Goal: Task Accomplishment & Management: Complete application form

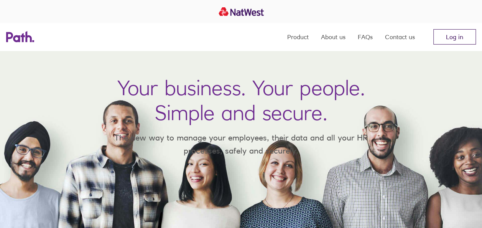
click at [447, 37] on link "Log in" at bounding box center [454, 36] width 43 height 15
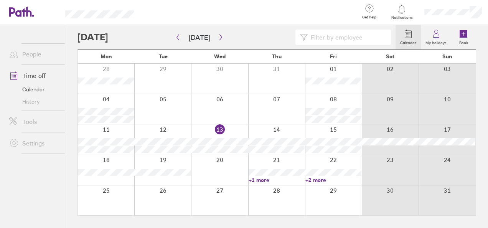
click at [212, 130] on div at bounding box center [219, 139] width 57 height 30
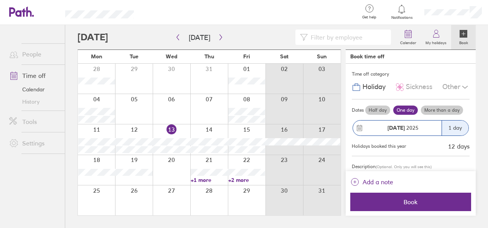
click at [452, 85] on div "Other" at bounding box center [455, 87] width 27 height 15
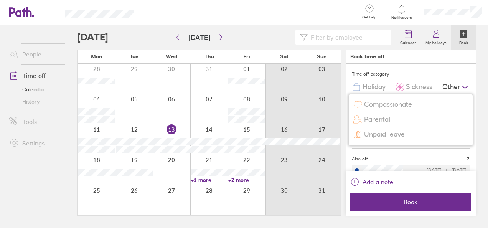
click at [406, 101] on span "Compassionate" at bounding box center [388, 104] width 48 height 8
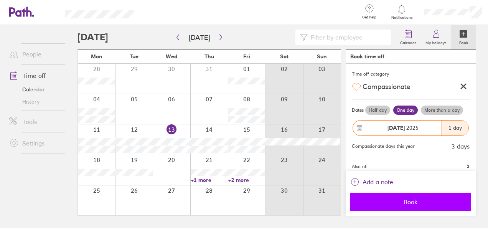
click at [403, 202] on span "Book" at bounding box center [410, 201] width 110 height 7
